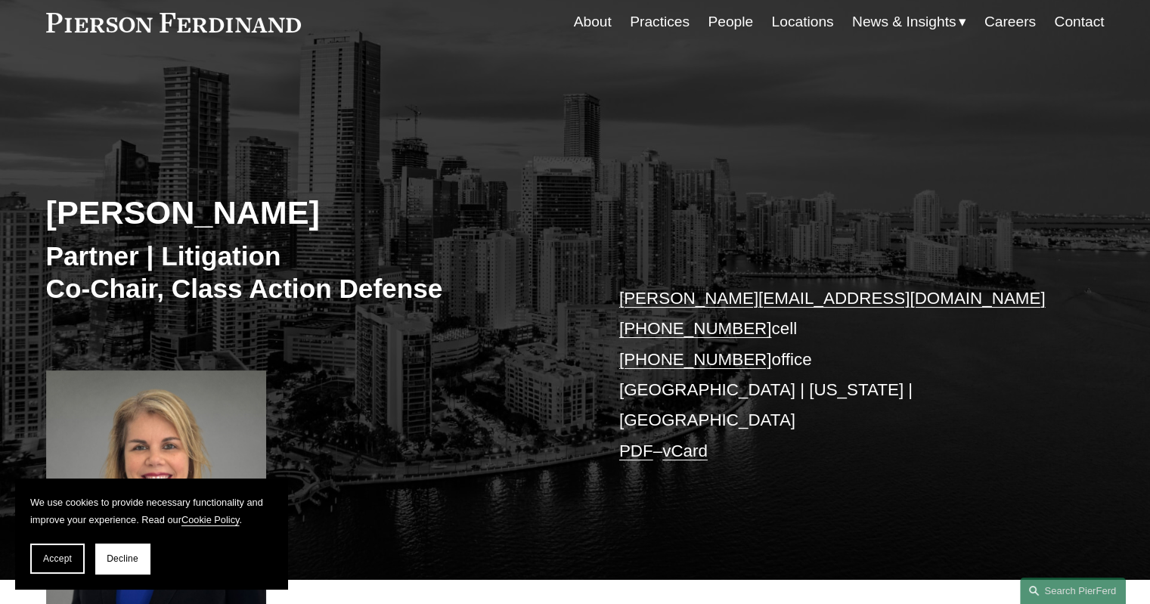
scroll to position [151, 0]
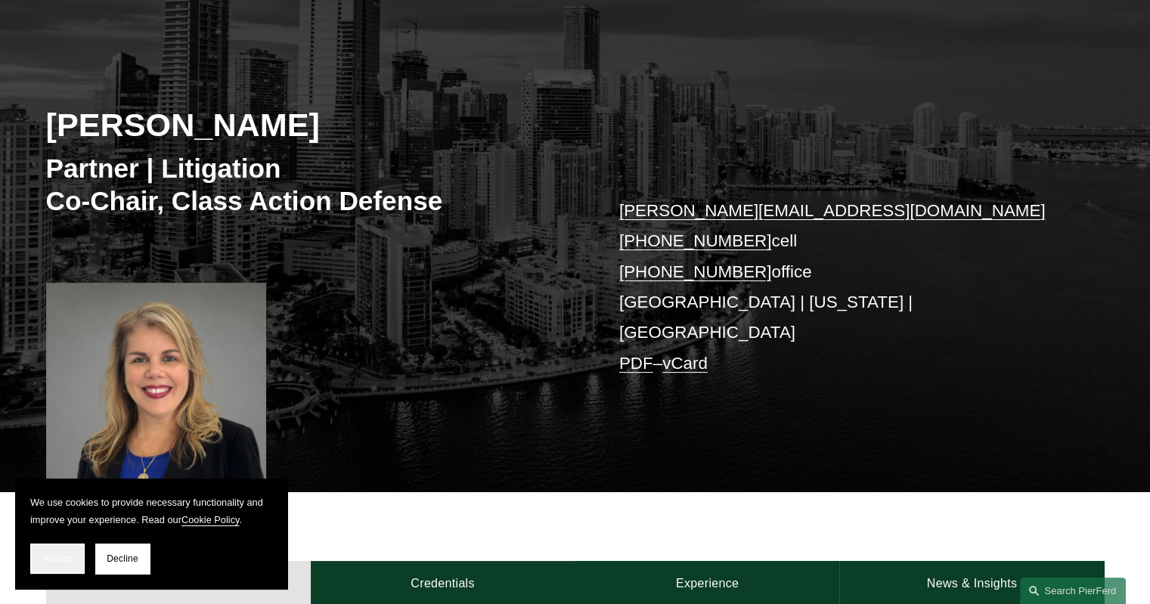
click at [35, 565] on button "Accept" at bounding box center [57, 559] width 54 height 30
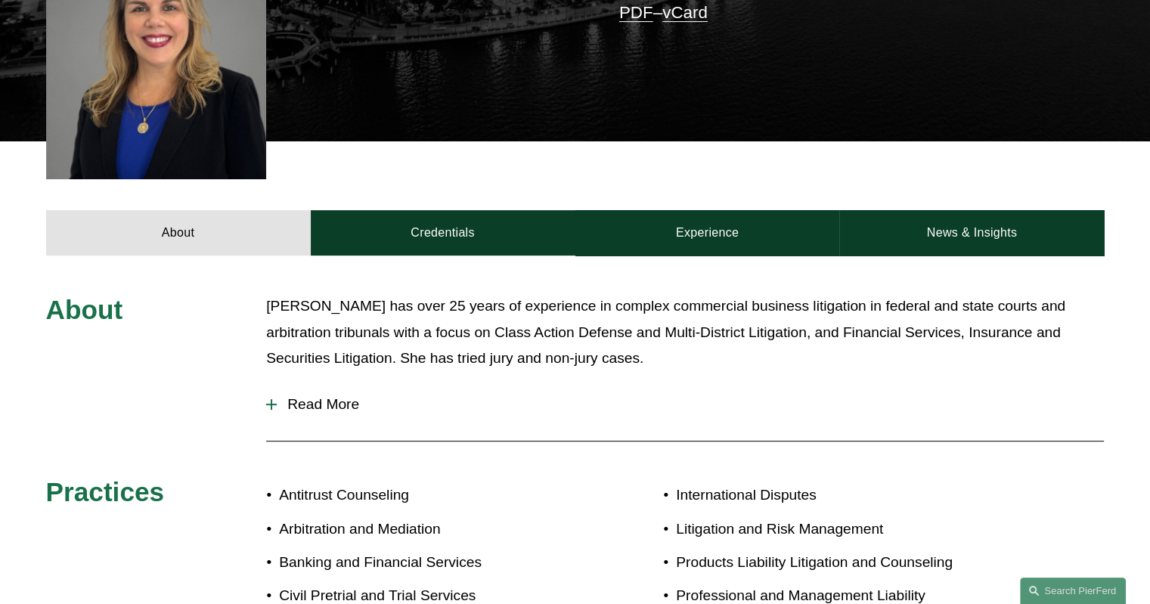
scroll to position [529, 0]
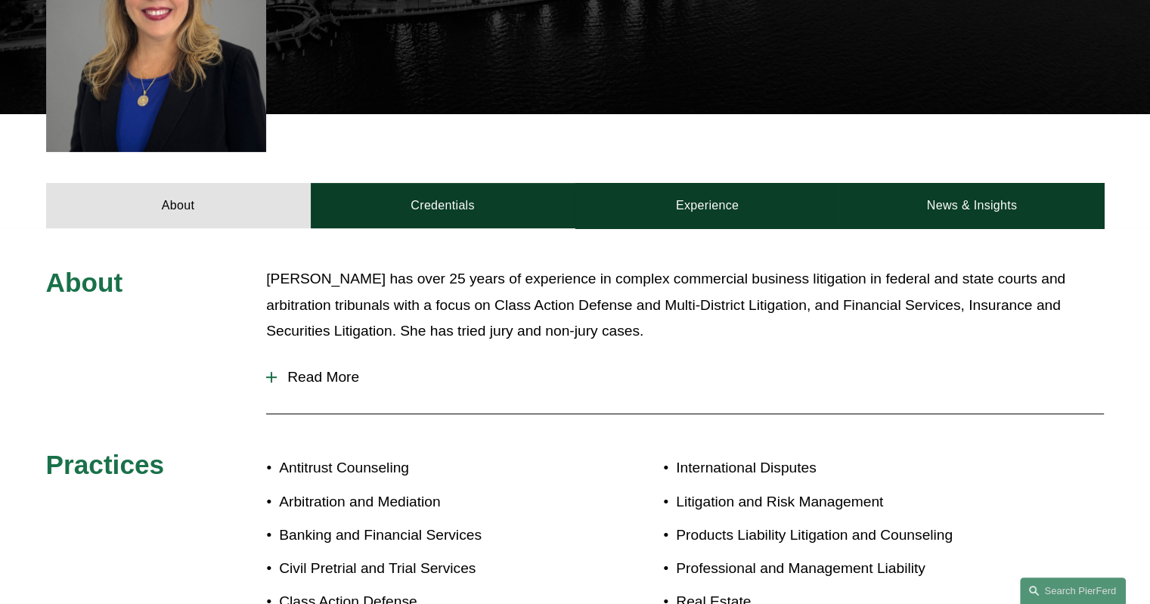
click at [314, 369] on span "Read More" at bounding box center [690, 377] width 827 height 17
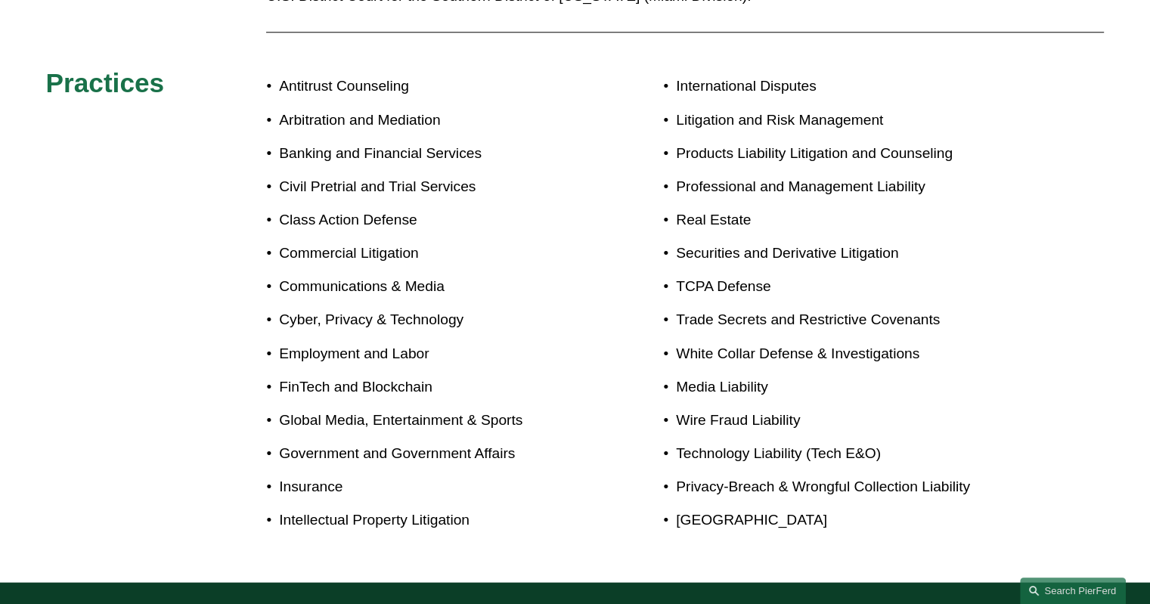
scroll to position [1588, 0]
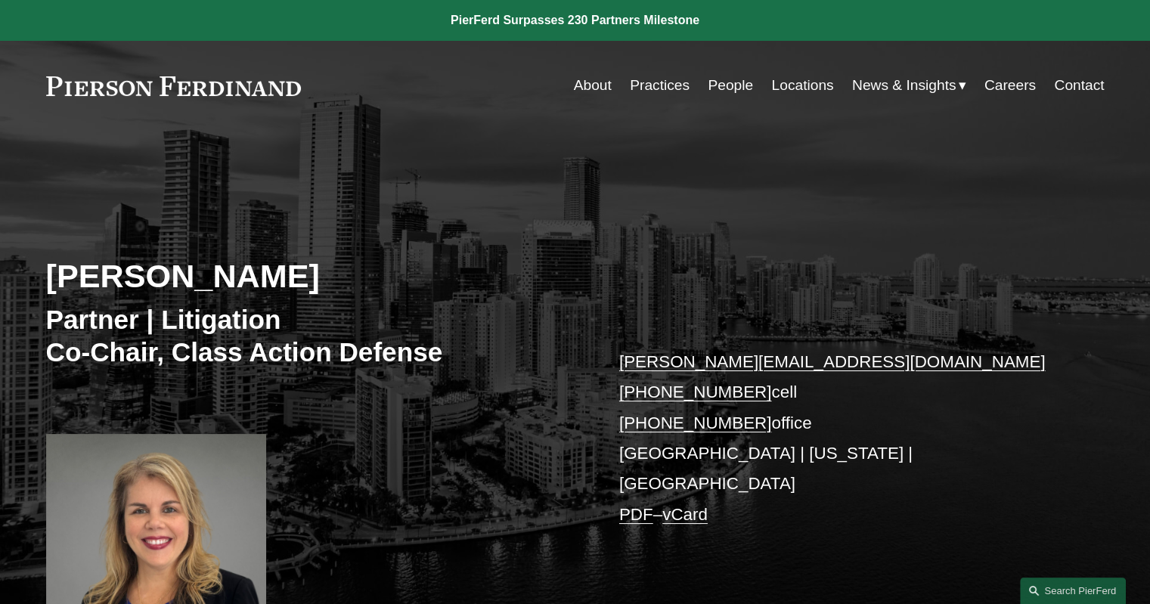
click at [643, 94] on link "Practices" at bounding box center [660, 85] width 60 height 29
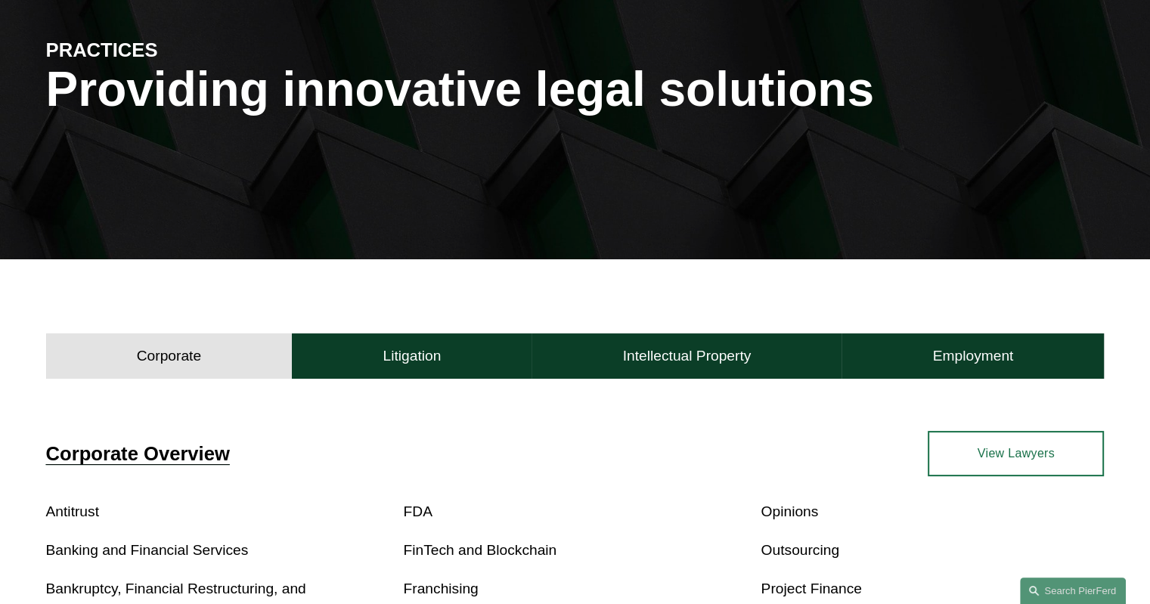
scroll to position [378, 0]
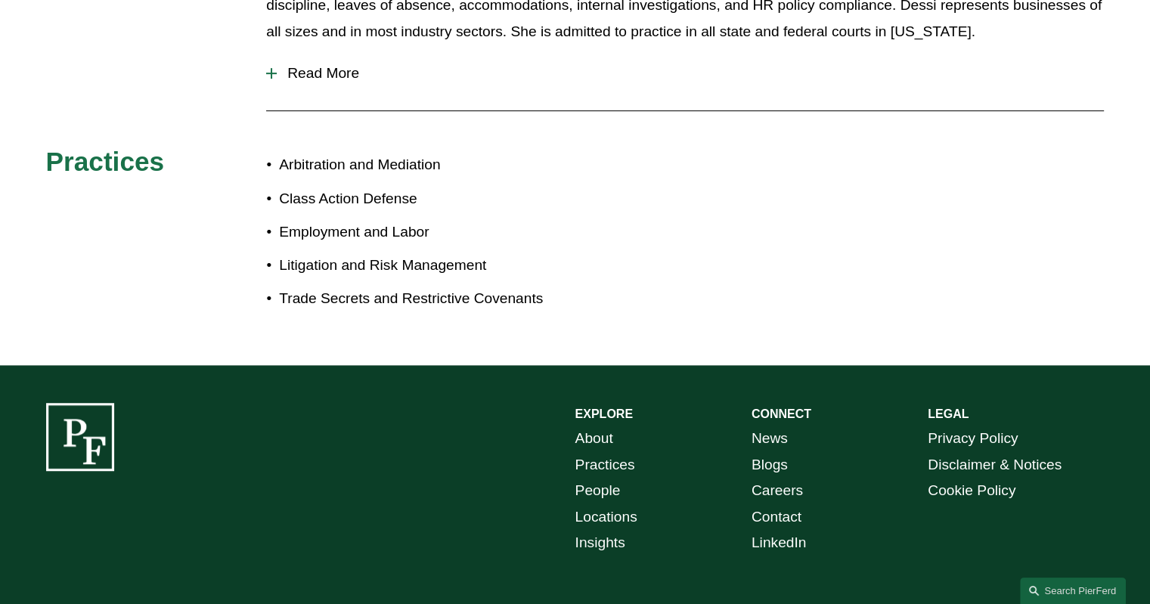
scroll to position [529, 0]
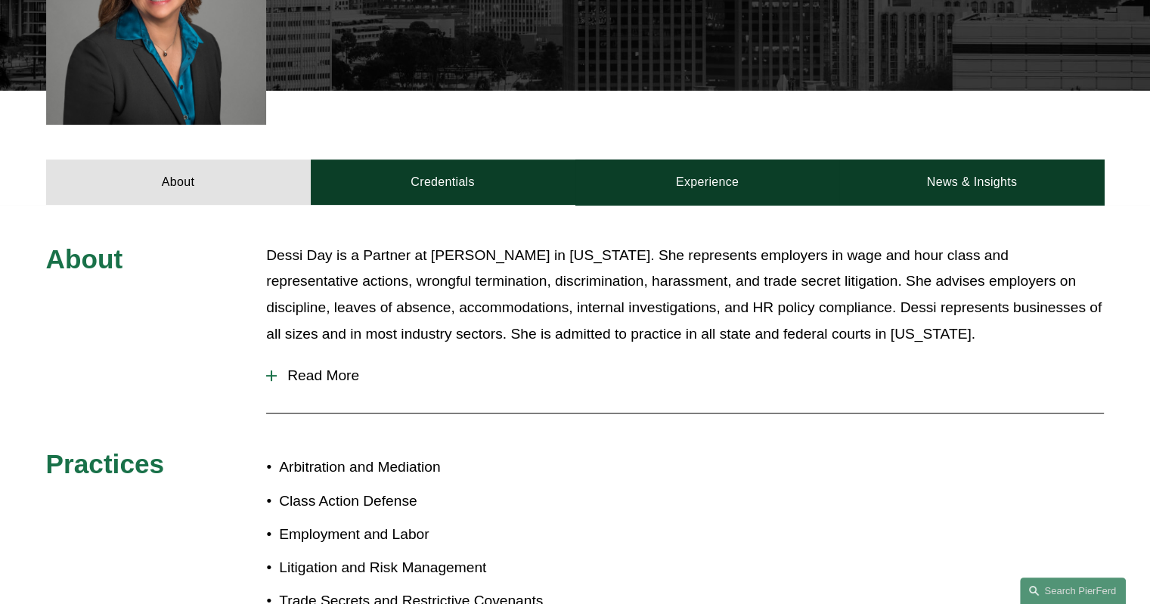
click at [332, 377] on span "Read More" at bounding box center [690, 375] width 827 height 17
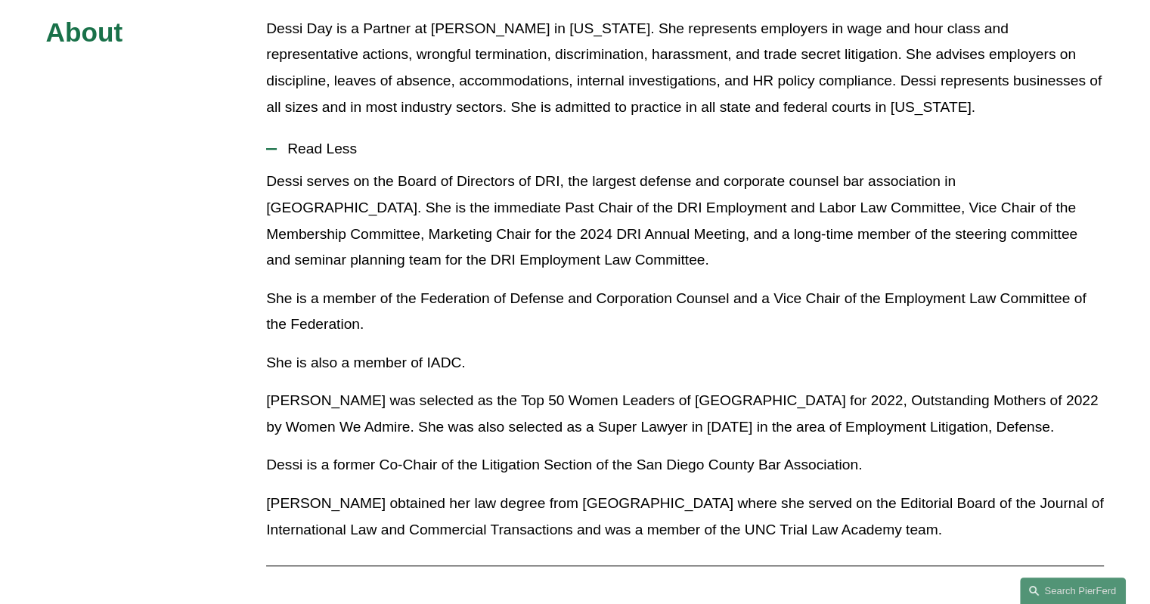
scroll to position [983, 0]
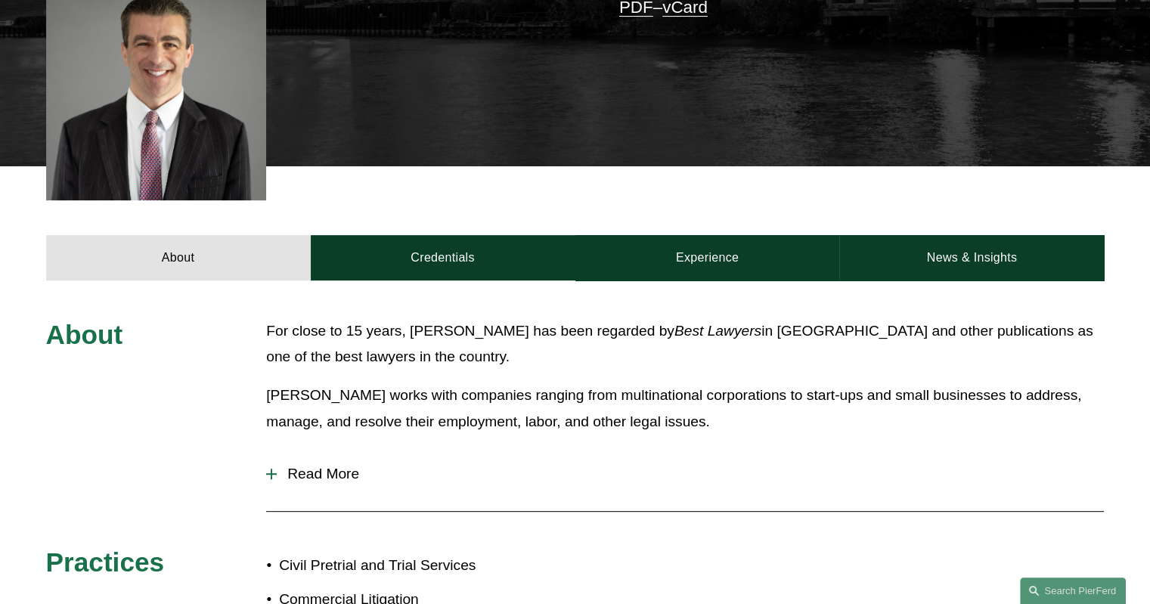
scroll to position [605, 0]
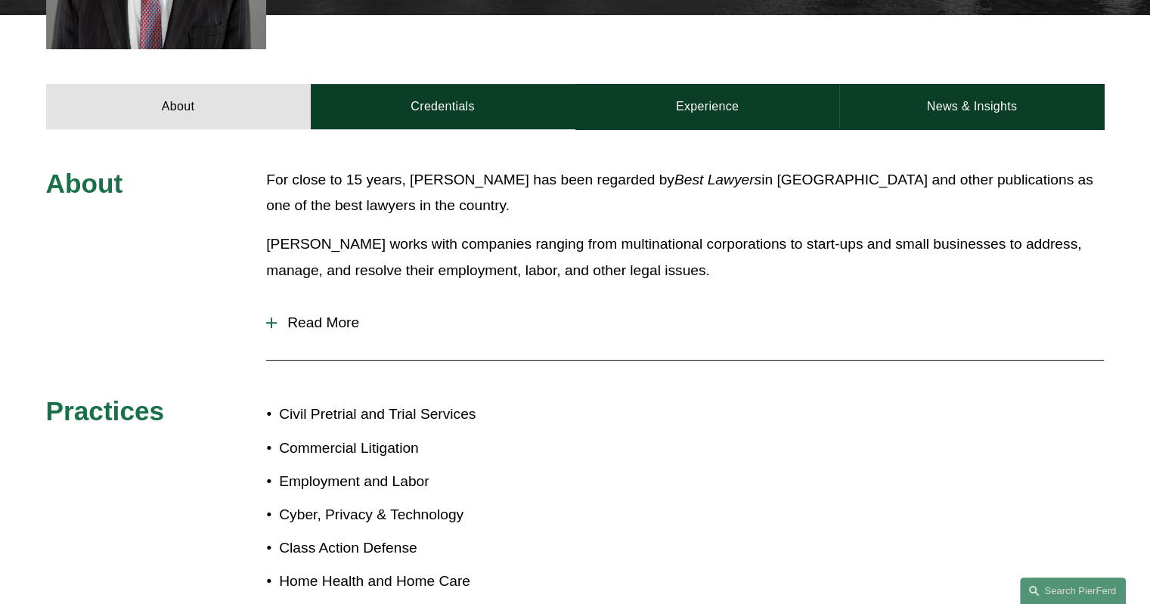
click at [342, 322] on span "Read More" at bounding box center [690, 323] width 827 height 17
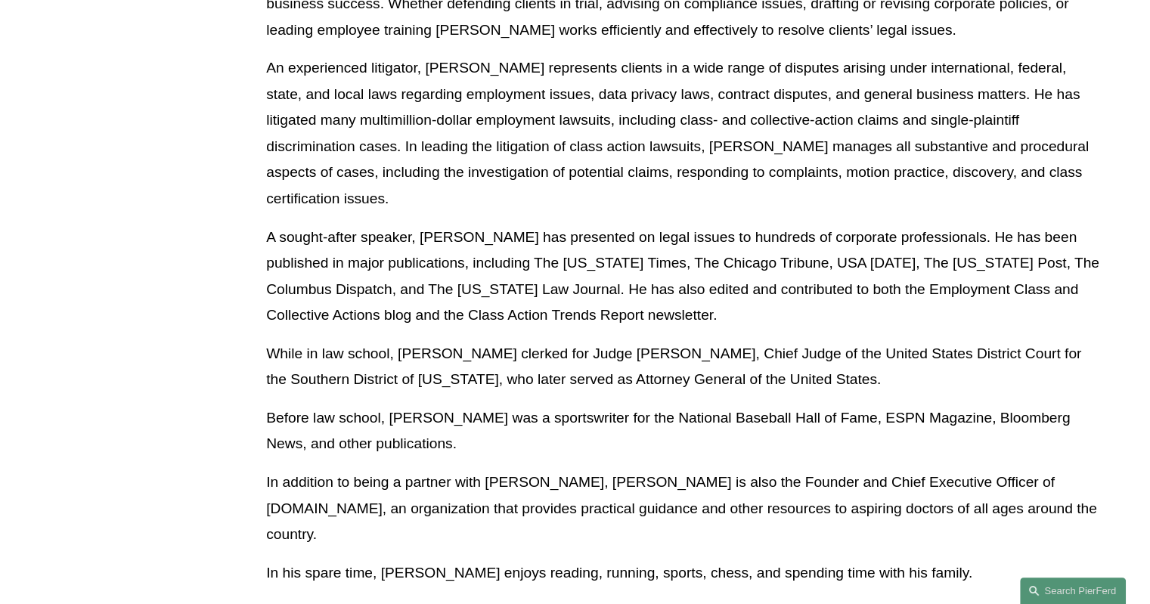
scroll to position [454, 0]
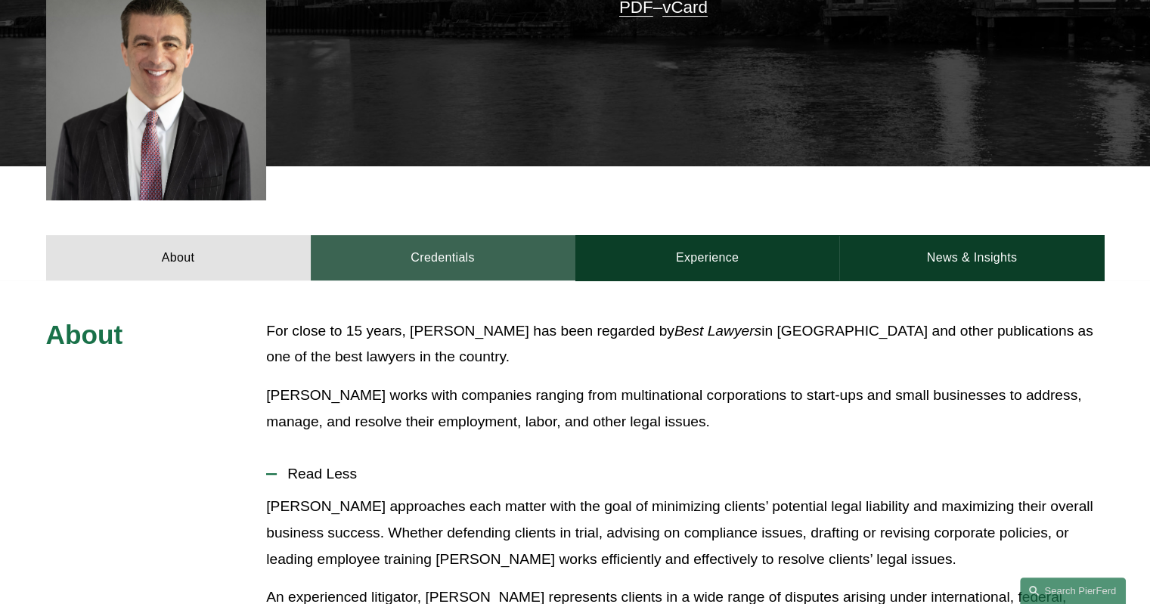
click at [454, 262] on link "Credentials" at bounding box center [443, 257] width 265 height 45
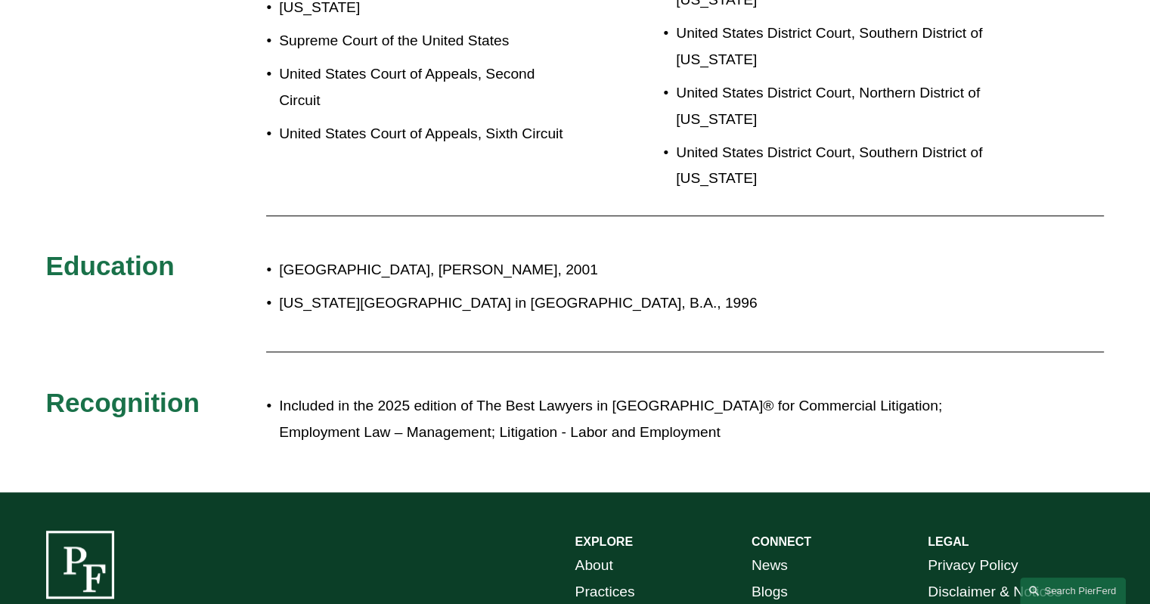
scroll to position [605, 0]
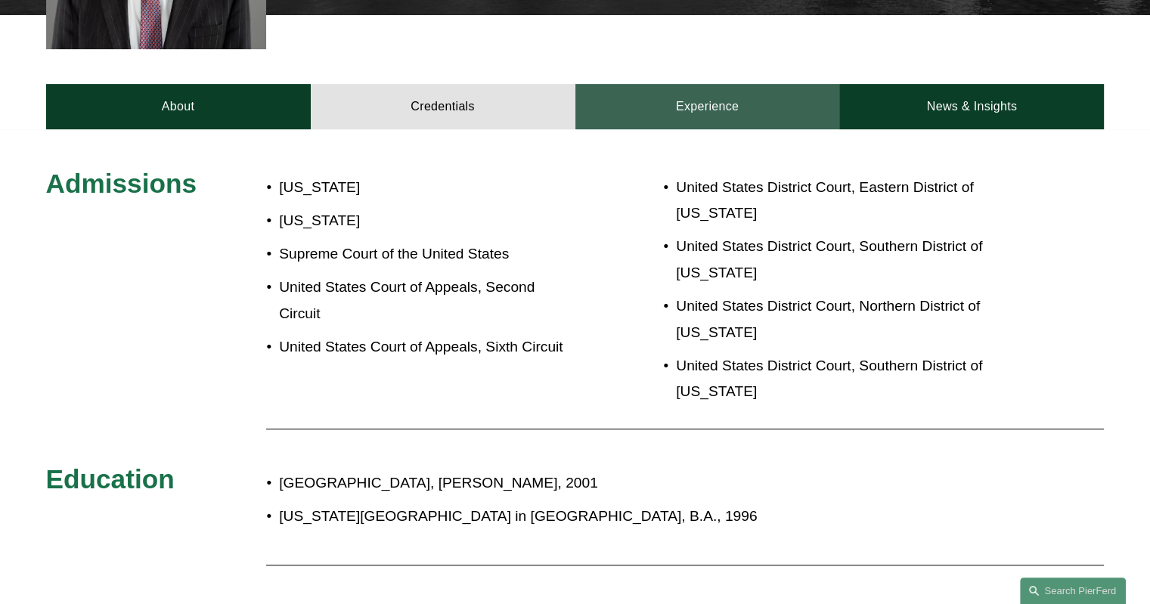
click at [687, 110] on link "Experience" at bounding box center [707, 106] width 265 height 45
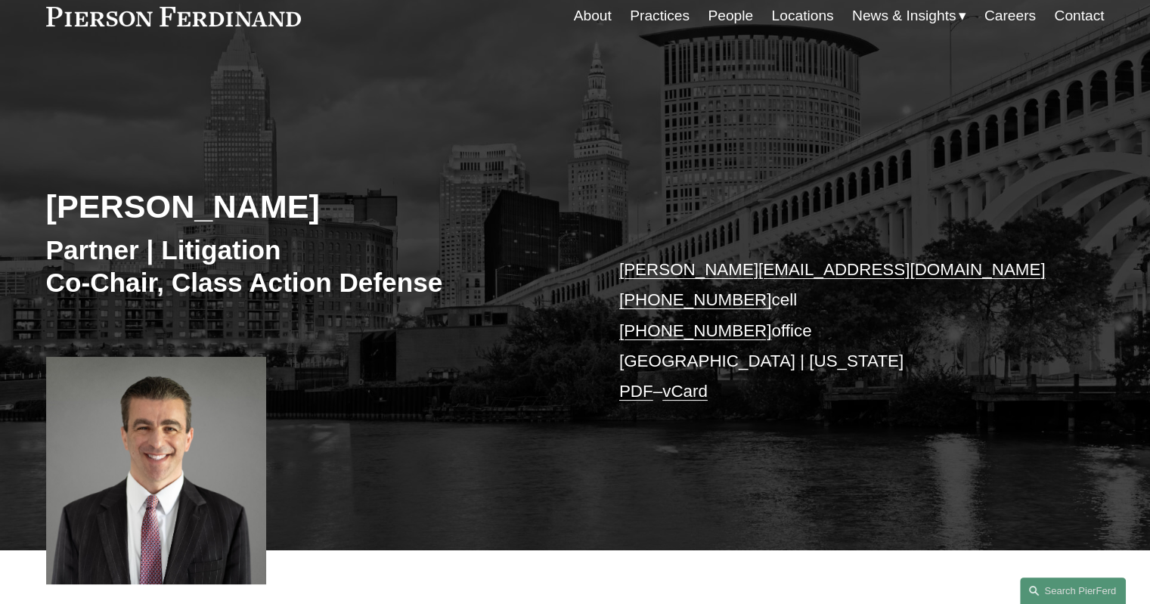
scroll to position [0, 0]
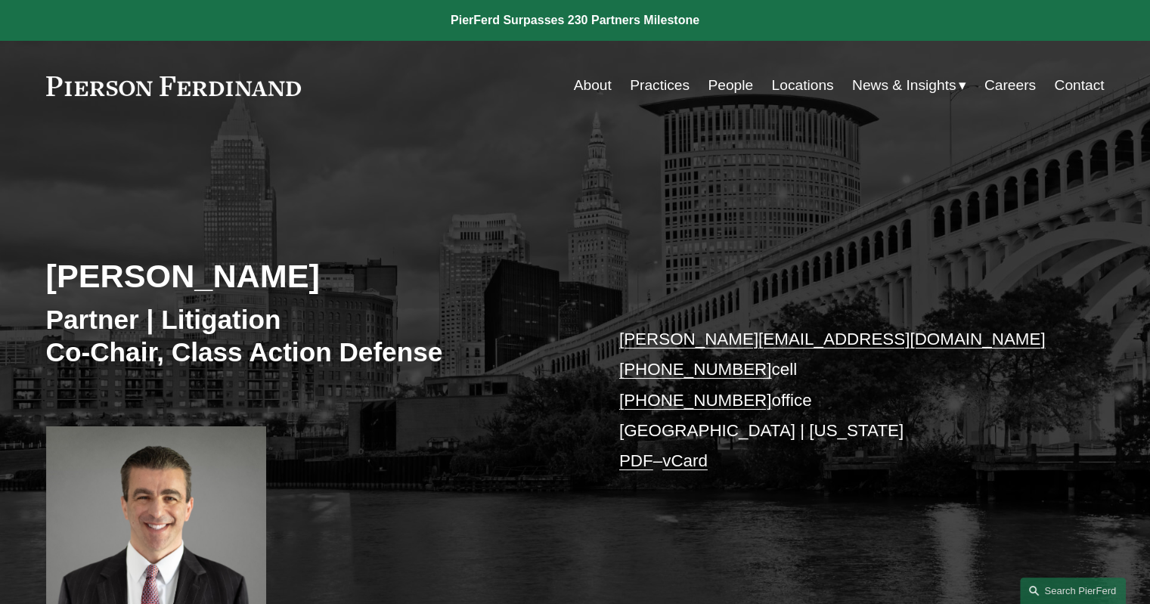
click at [735, 83] on link "People" at bounding box center [730, 85] width 45 height 29
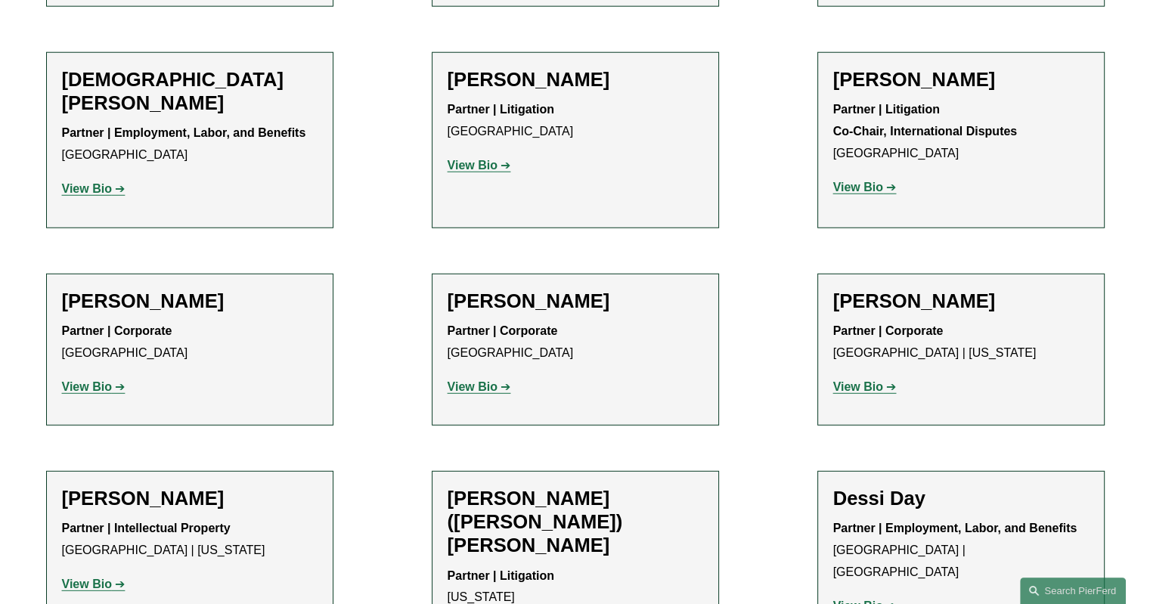
scroll to position [4083, 0]
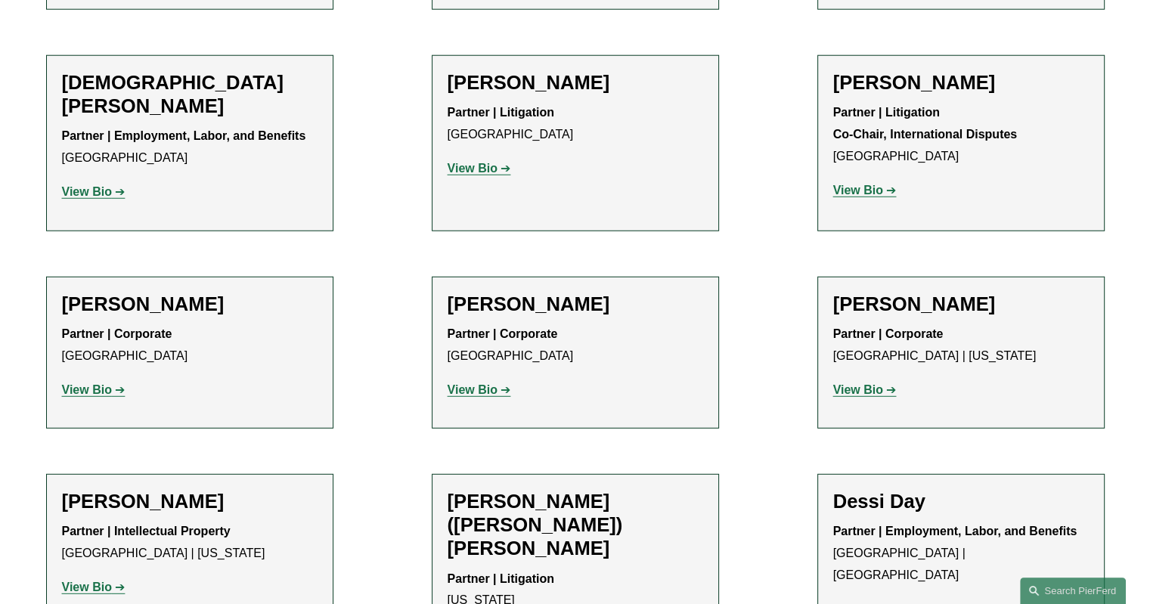
click at [850, 603] on strong "View Bio" at bounding box center [858, 609] width 50 height 13
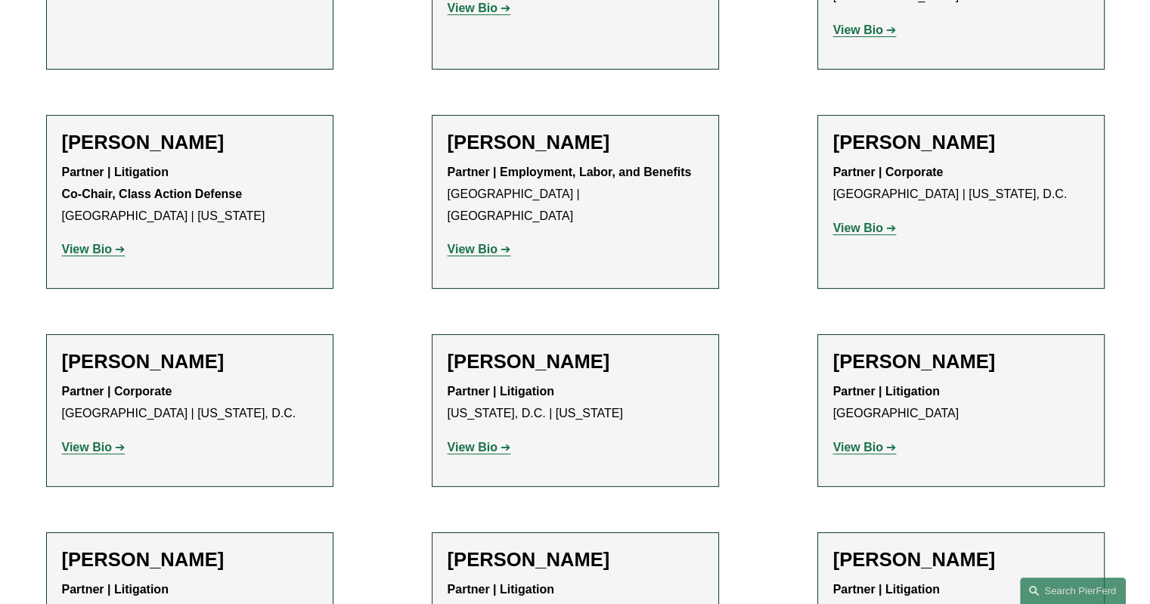
scroll to position [11942, 0]
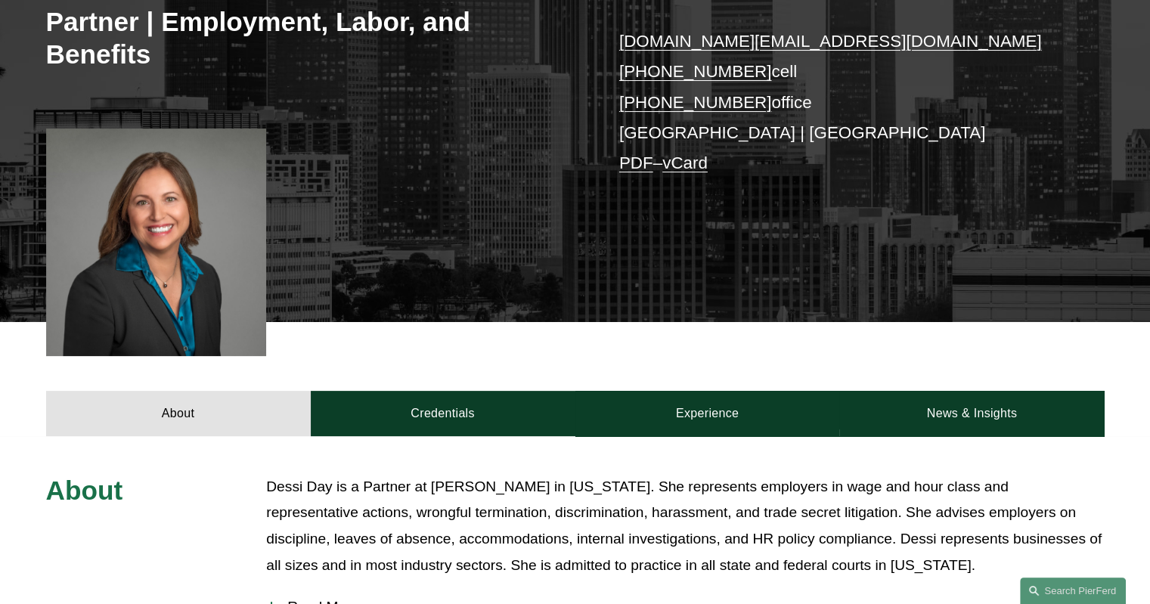
scroll to position [302, 0]
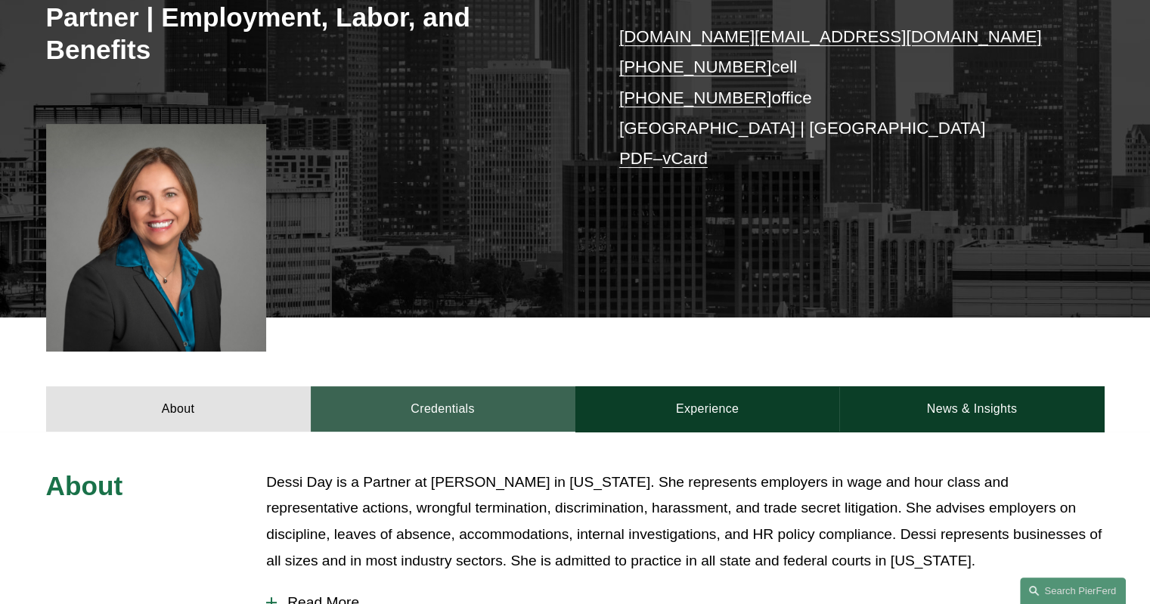
click at [445, 408] on link "Credentials" at bounding box center [443, 408] width 265 height 45
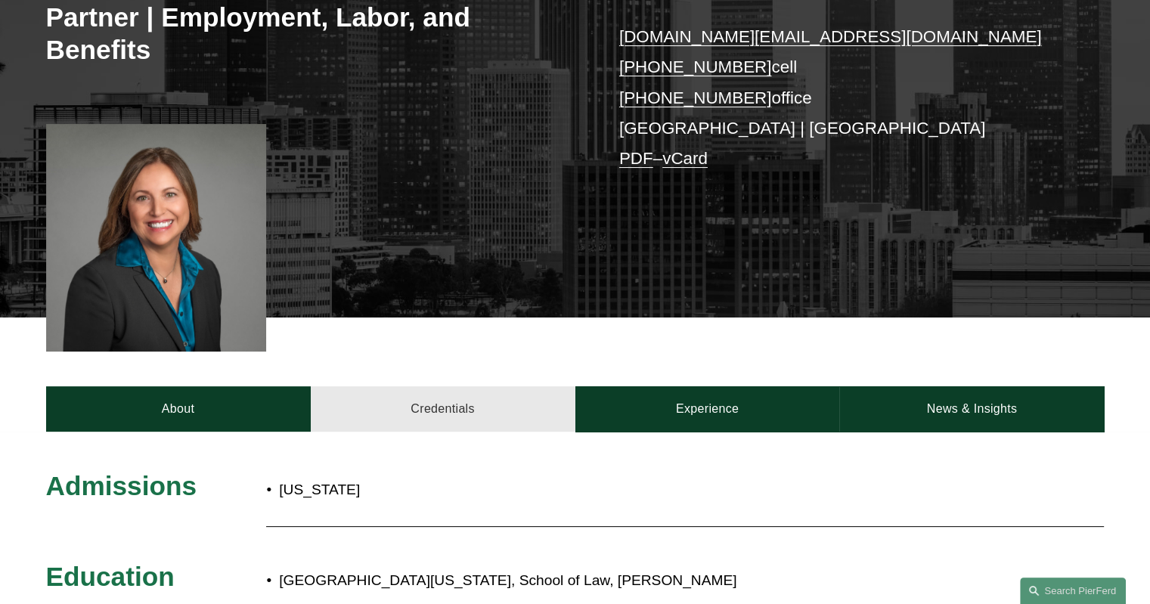
scroll to position [605, 0]
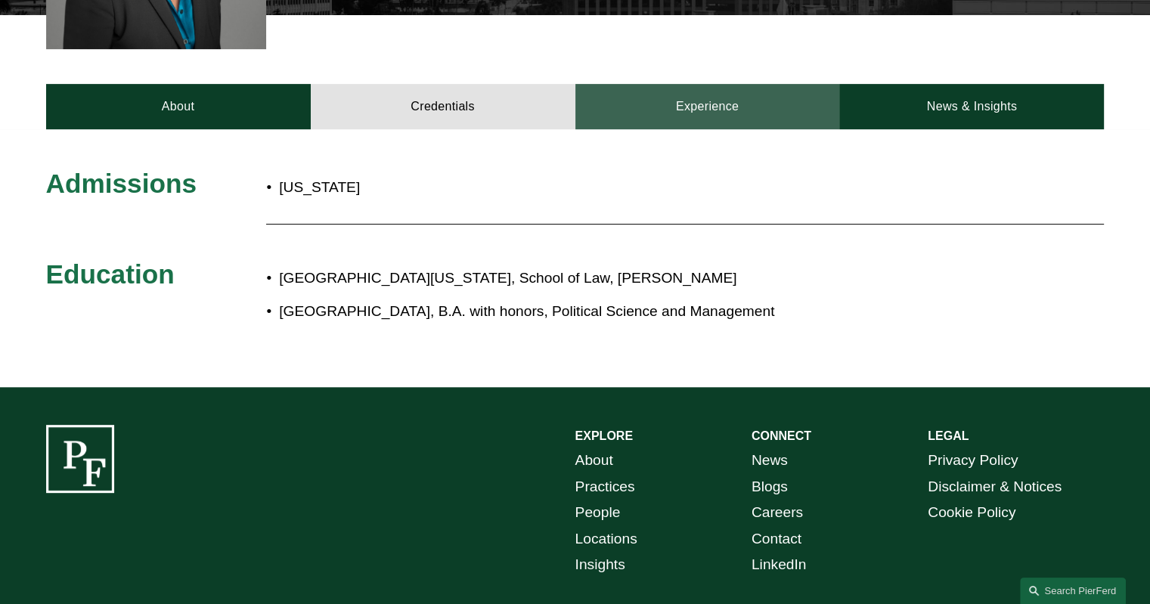
click at [661, 120] on link "Experience" at bounding box center [707, 106] width 265 height 45
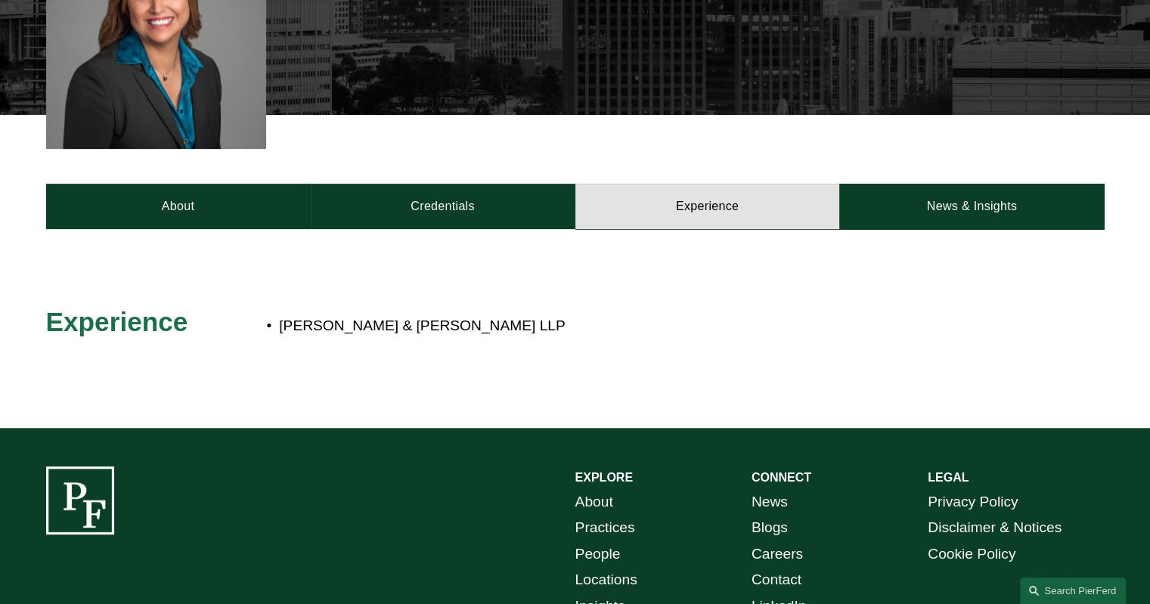
scroll to position [302, 0]
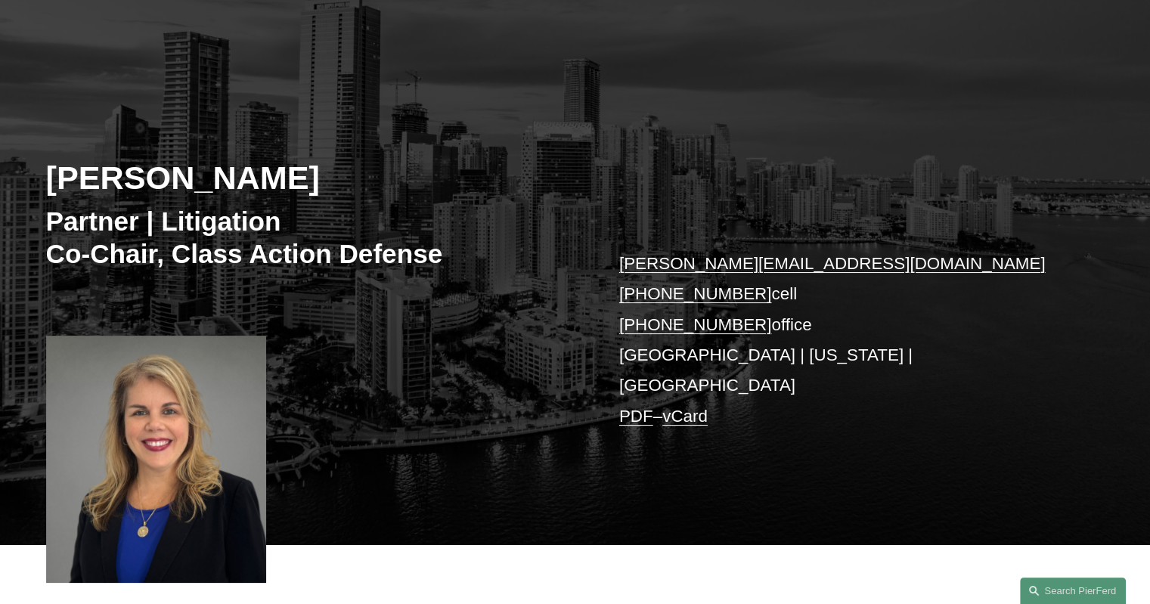
scroll to position [227, 0]
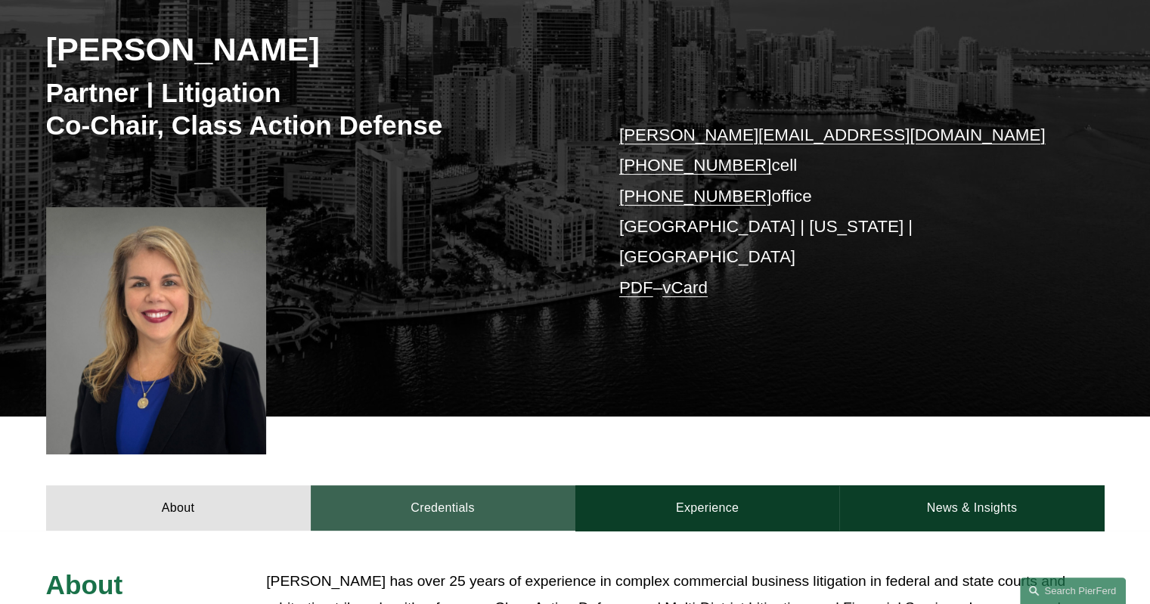
click at [423, 486] on link "Credentials" at bounding box center [443, 507] width 265 height 45
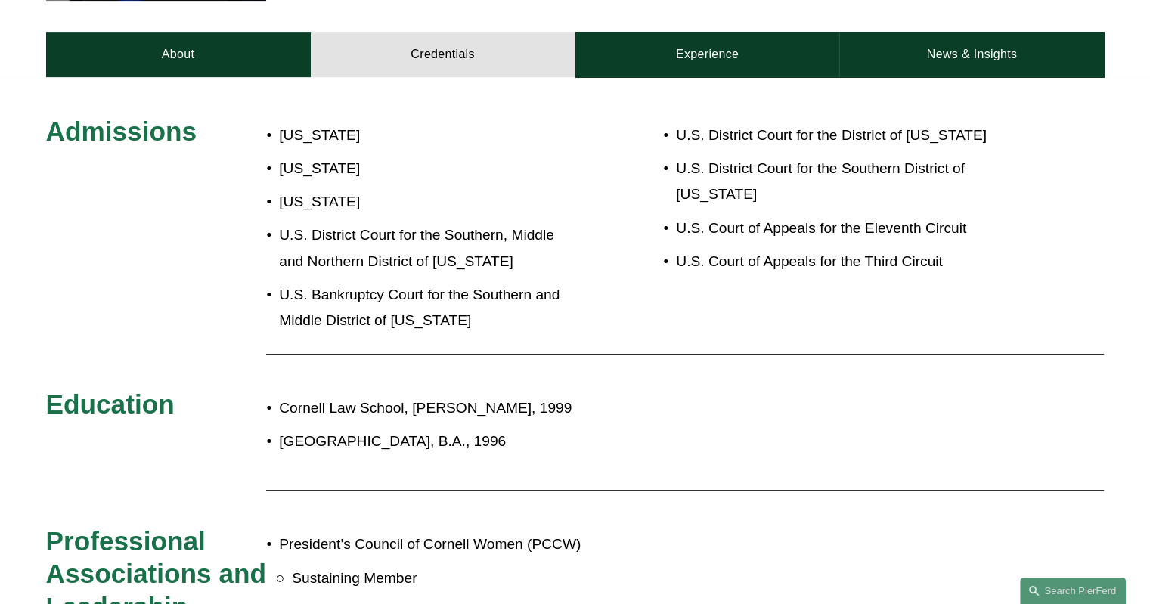
scroll to position [302, 0]
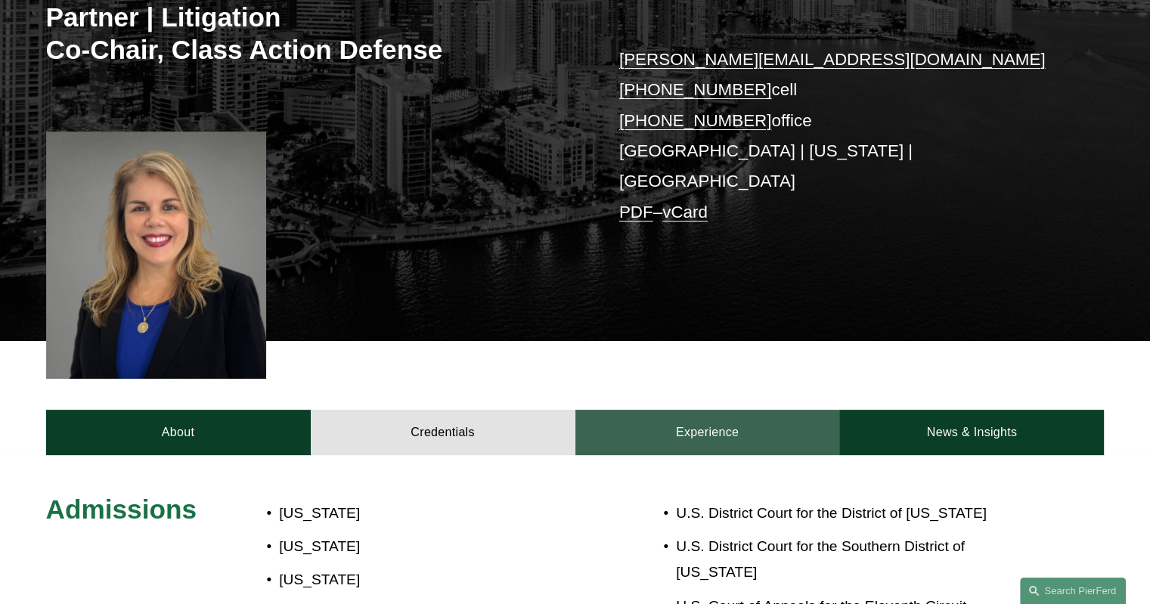
click at [738, 417] on link "Experience" at bounding box center [707, 432] width 265 height 45
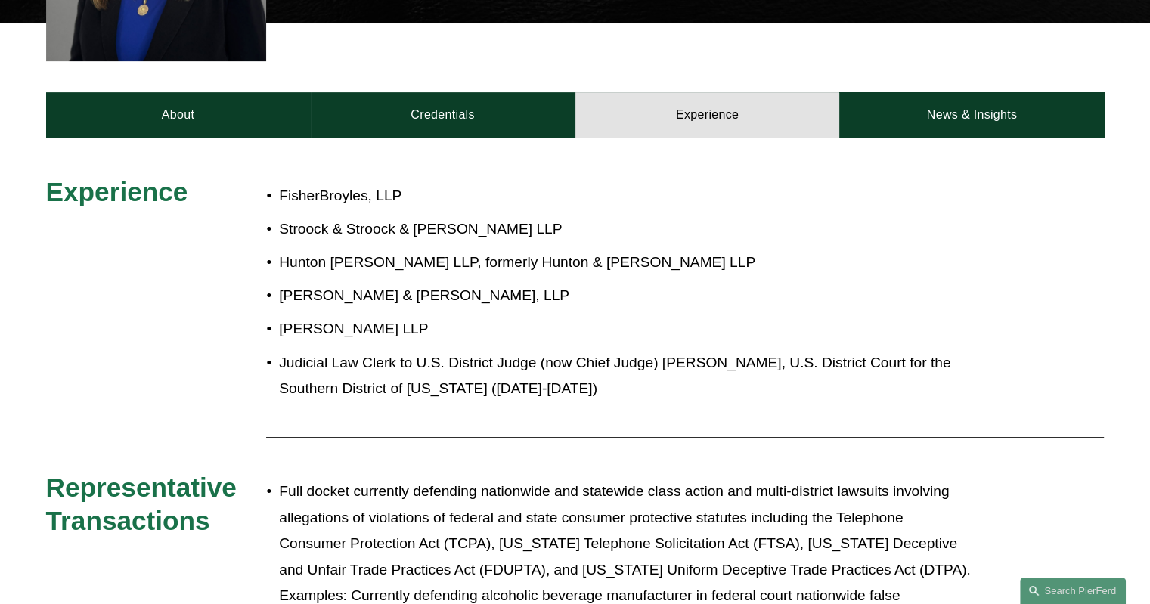
scroll to position [832, 0]
